Goal: Task Accomplishment & Management: Manage account settings

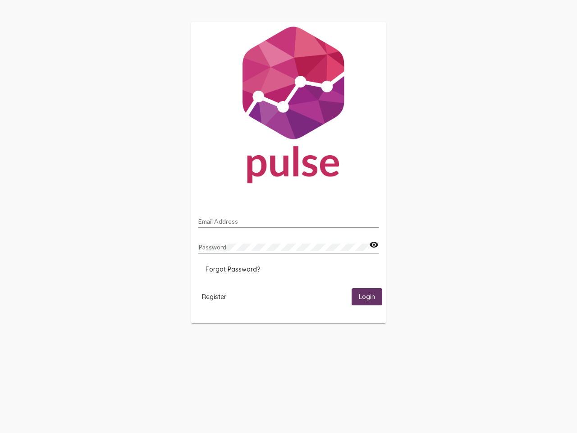
click at [289, 219] on input "Email Address" at bounding box center [288, 221] width 180 height 7
click at [374, 245] on mat-icon "visibility" at bounding box center [373, 244] width 9 height 11
click at [233, 269] on span "Forgot Password?" at bounding box center [233, 269] width 55 height 8
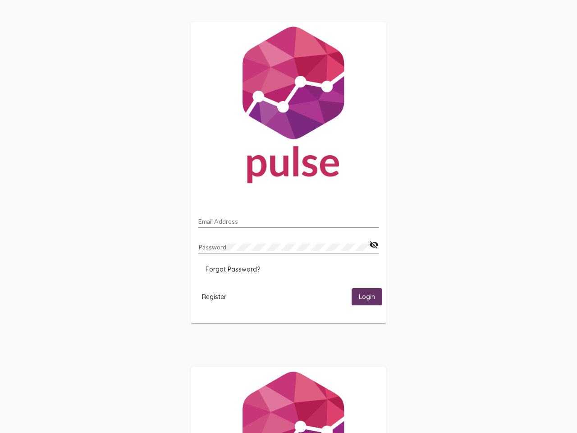
click at [214, 296] on span "Register" at bounding box center [214, 297] width 24 height 8
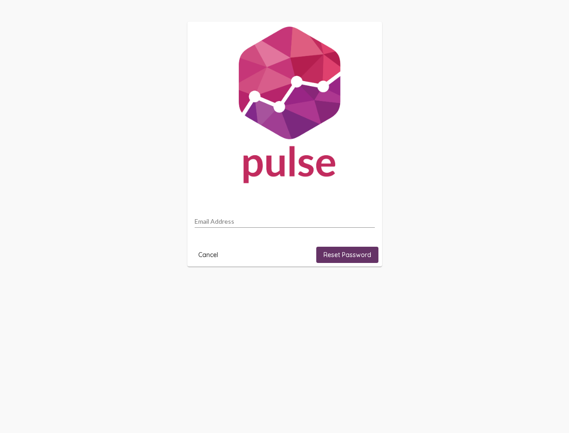
click at [367, 288] on html "Email Address Cancel Reset Password" at bounding box center [284, 144] width 569 height 288
